Goal: Navigation & Orientation: Find specific page/section

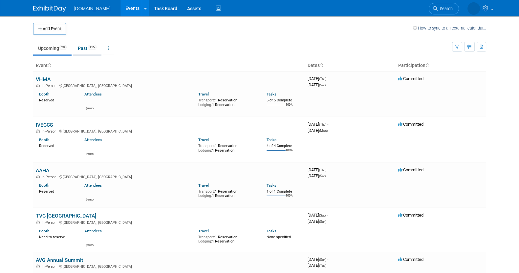
click at [80, 47] on link "Past 115" at bounding box center [87, 48] width 29 height 12
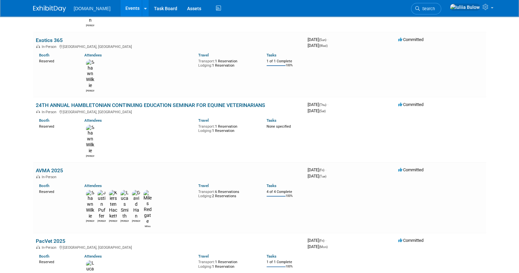
scroll to position [409, 0]
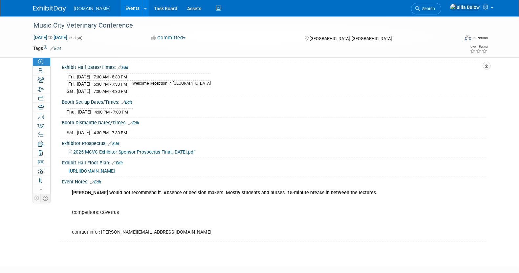
scroll to position [69, 0]
